Goal: Transaction & Acquisition: Purchase product/service

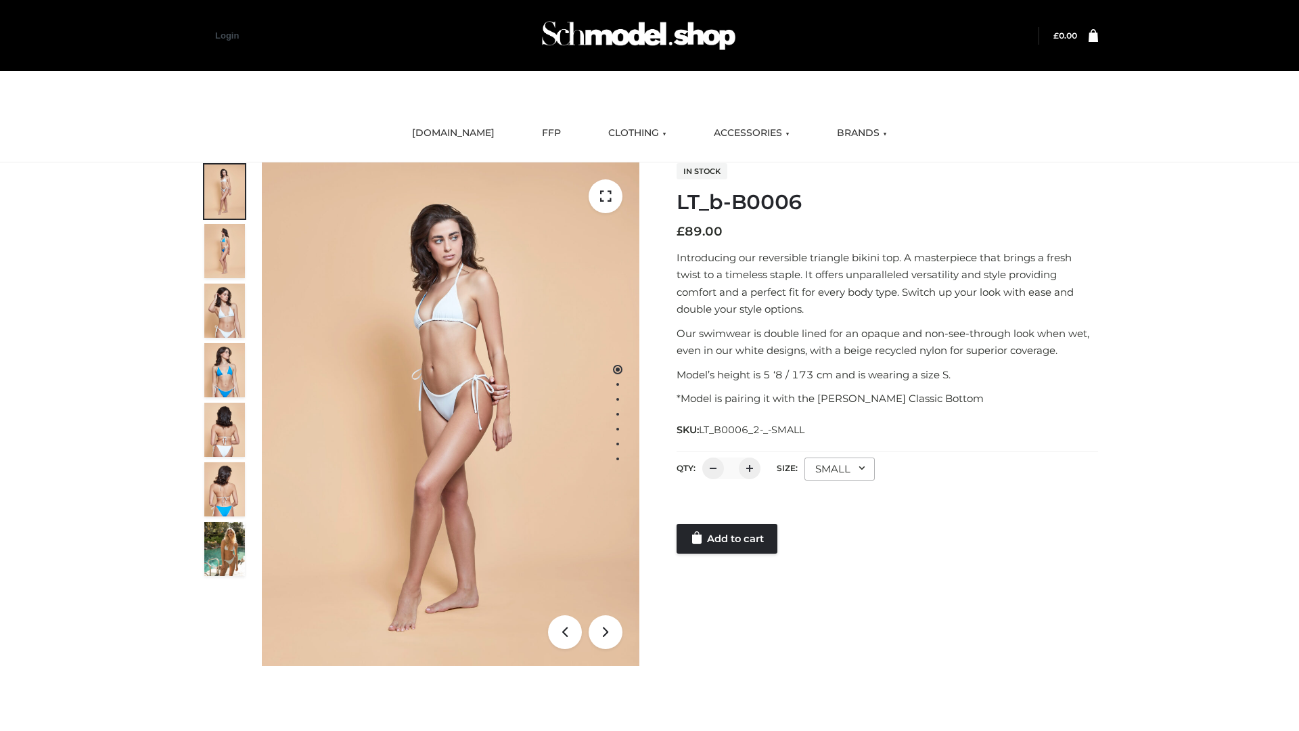
click at [728, 539] on link "Add to cart" at bounding box center [727, 539] width 101 height 30
